Goal: Check status: Check status

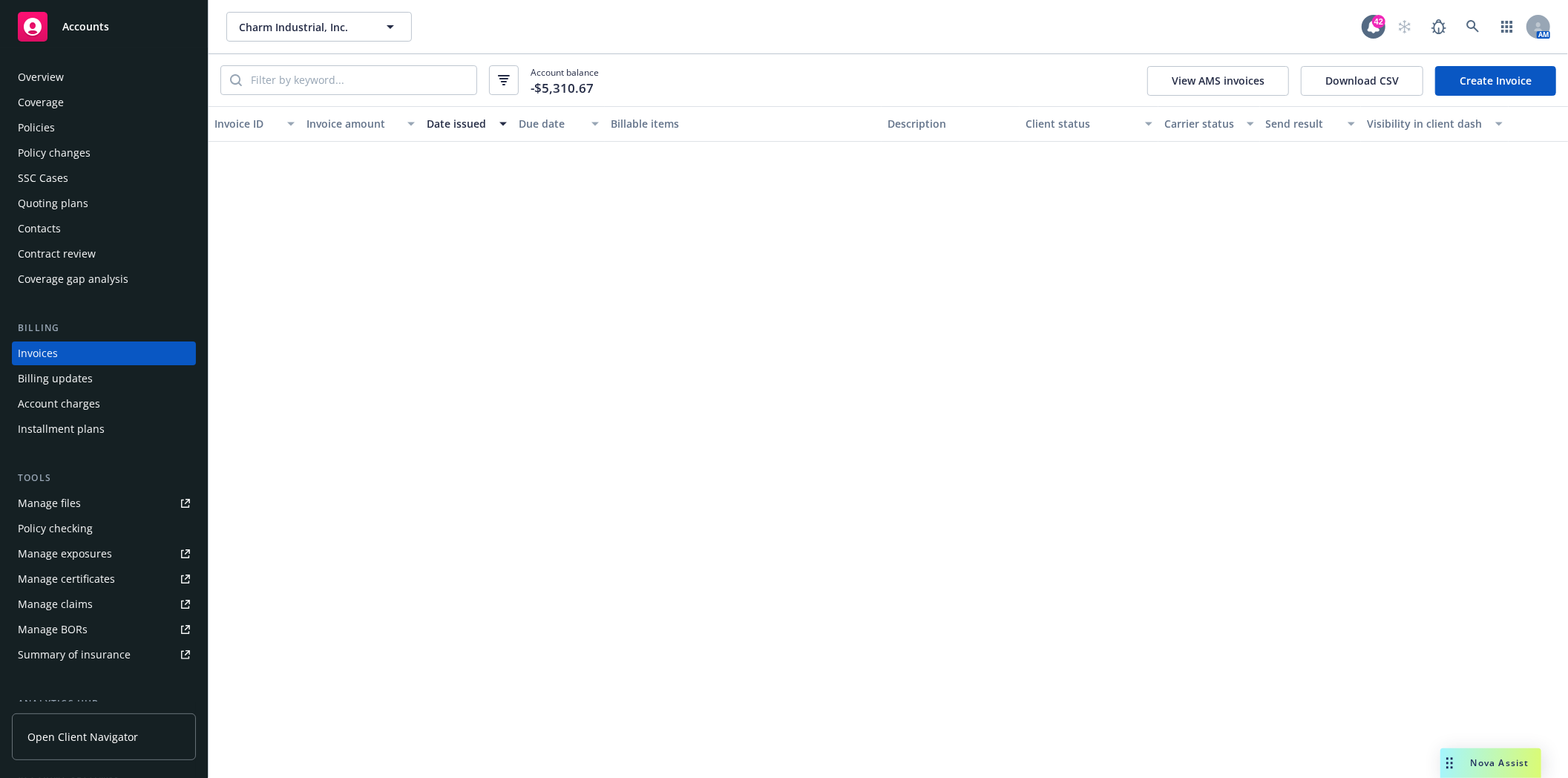
scroll to position [1345, 0]
